Goal: Ask a question

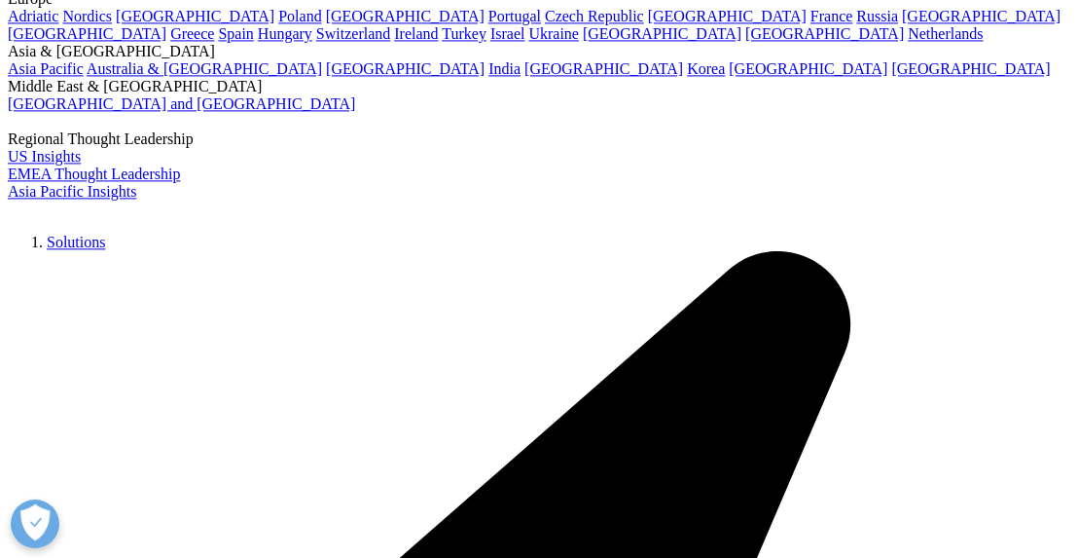
scroll to position [3418, 0]
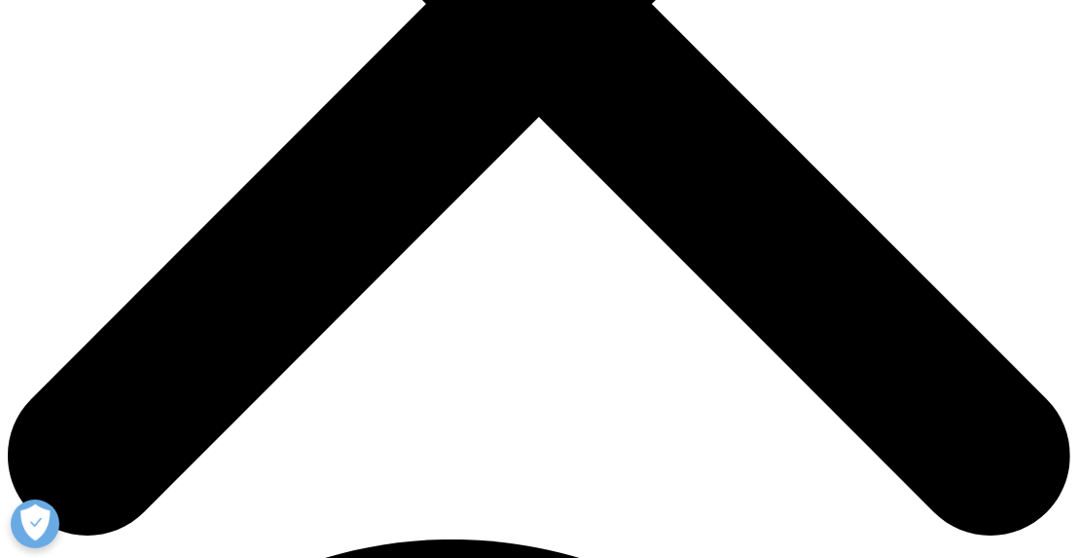
scroll to position [584, 0]
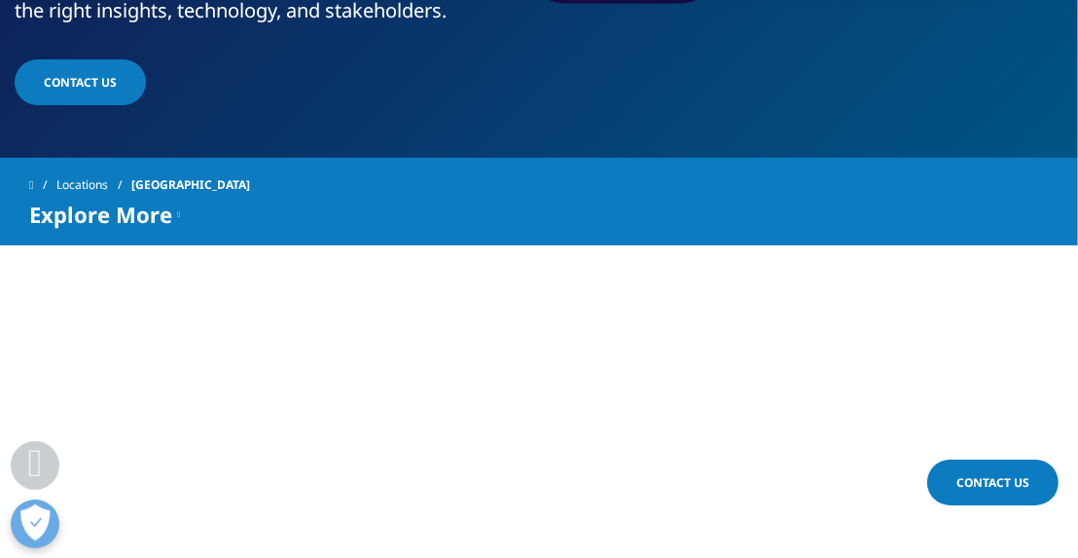
click at [95, 84] on span "Contact Us" at bounding box center [80, 82] width 73 height 17
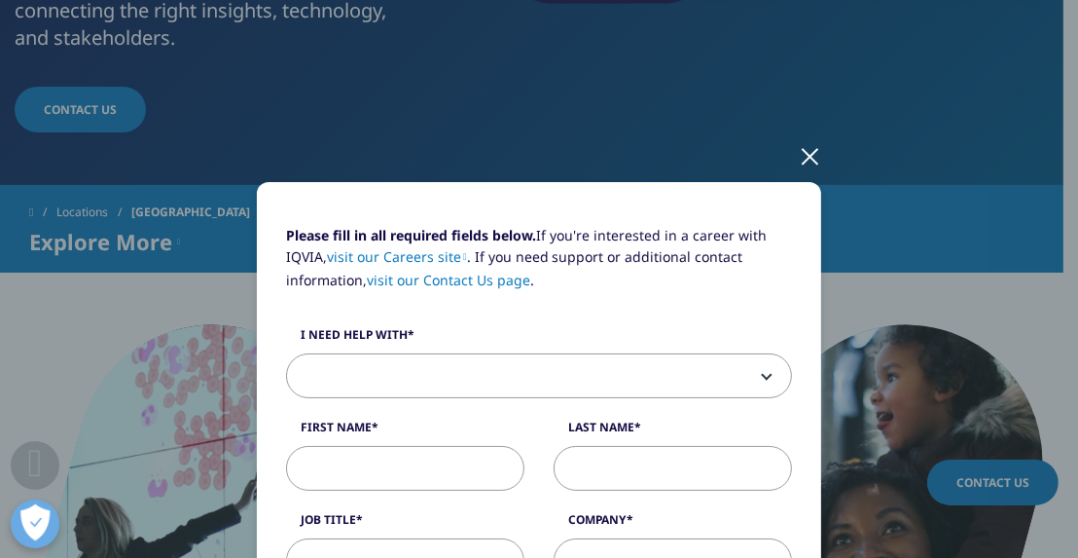
click at [799, 152] on div at bounding box center [810, 155] width 22 height 54
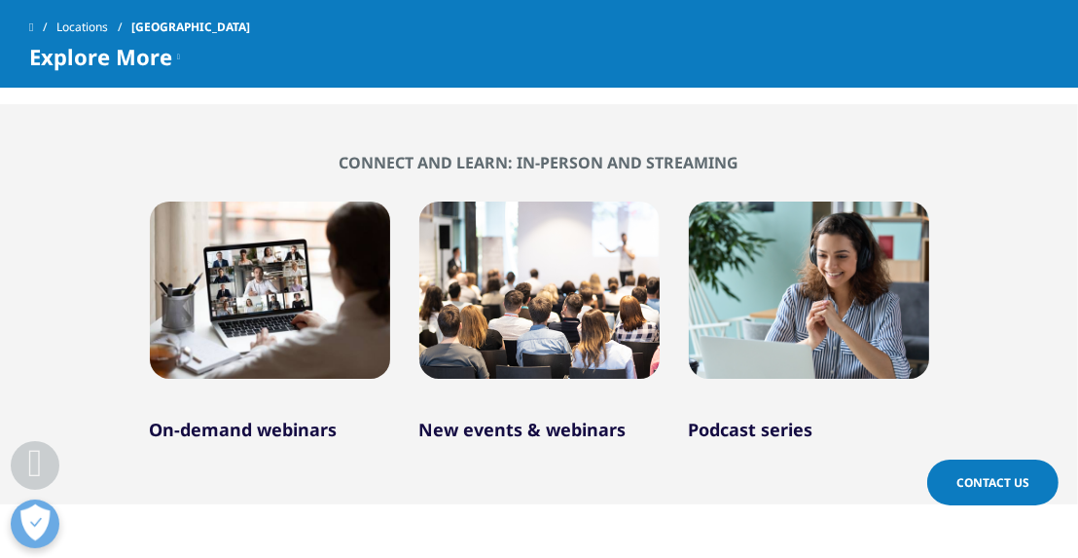
scroll to position [1567, 0]
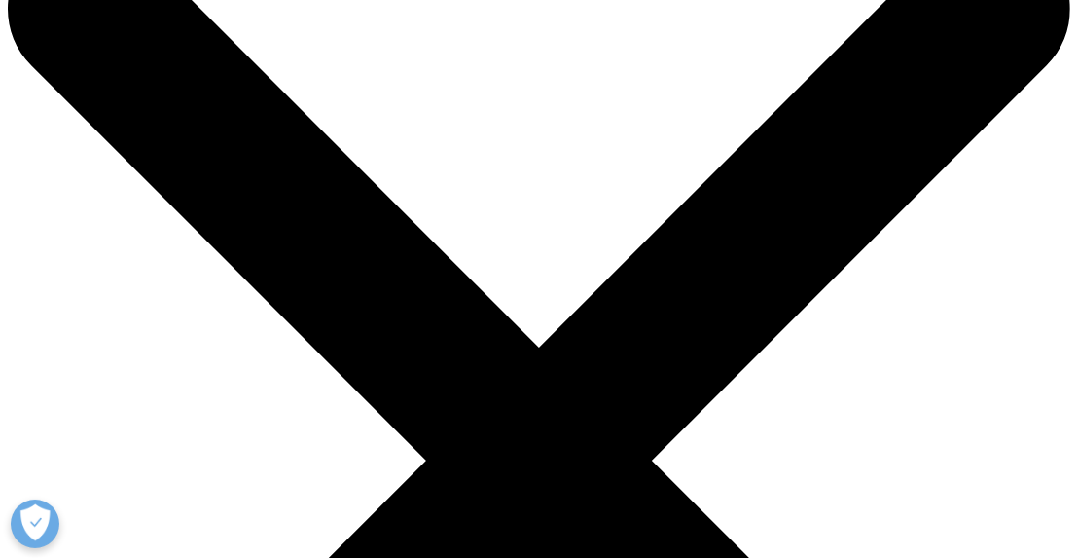
scroll to position [195, 0]
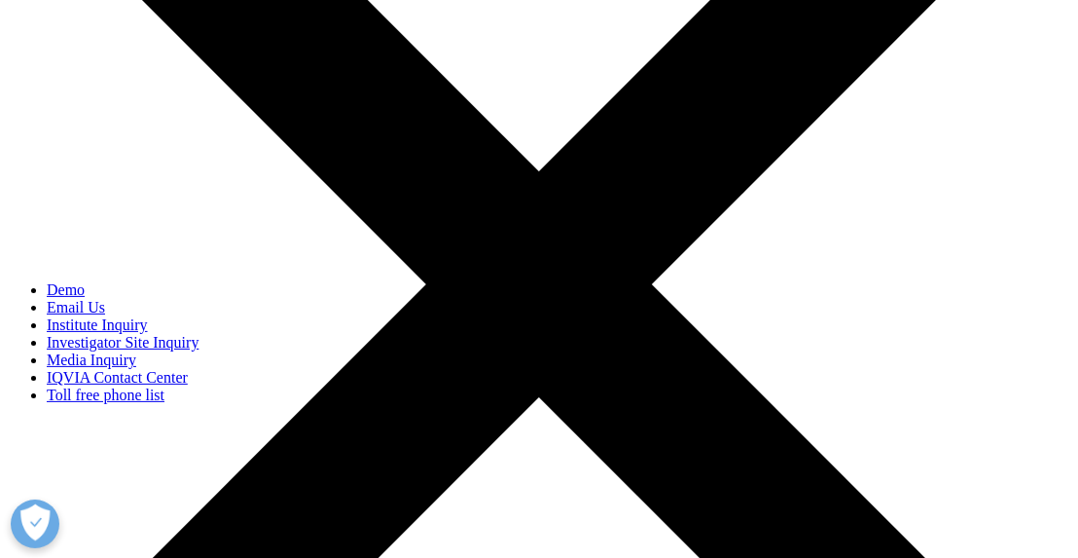
scroll to position [389, 0]
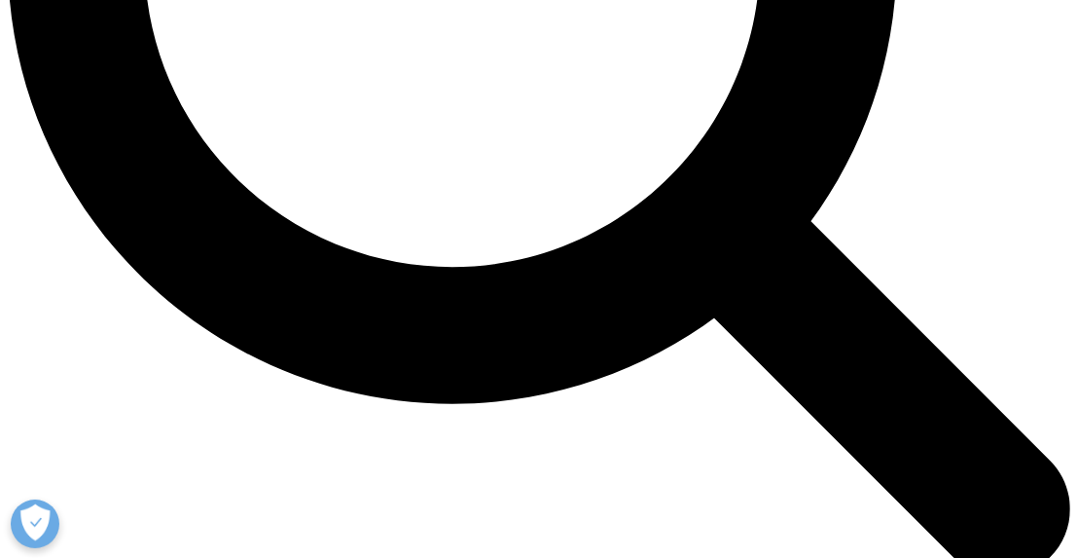
scroll to position [1655, 0]
